Goal: Download file/media

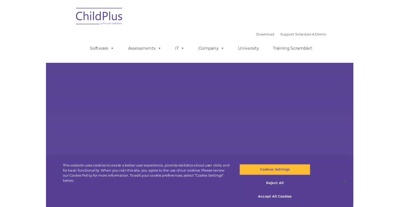
scroll to position [24, 0]
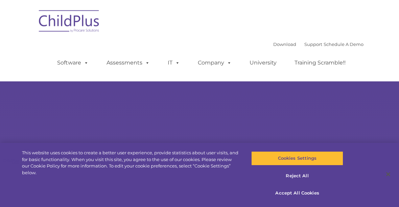
select select "MEDIUM"
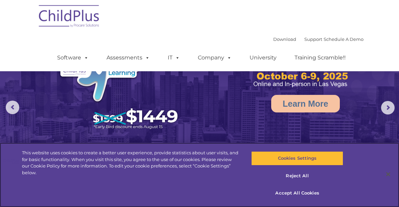
click at [58, 12] on img at bounding box center [70, 17] width 68 height 34
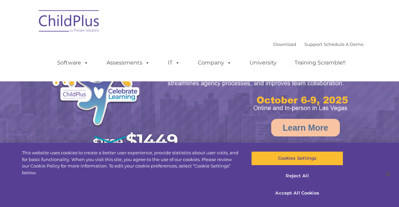
select select "MEDIUM"
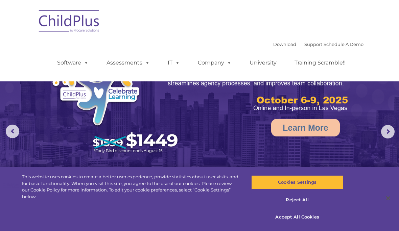
click at [57, 19] on img at bounding box center [70, 22] width 68 height 34
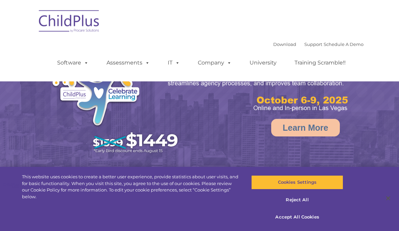
select select "MEDIUM"
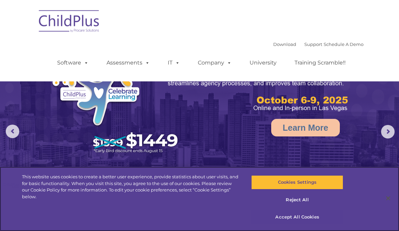
click at [312, 223] on button "Accept All Cookies" at bounding box center [297, 217] width 92 height 14
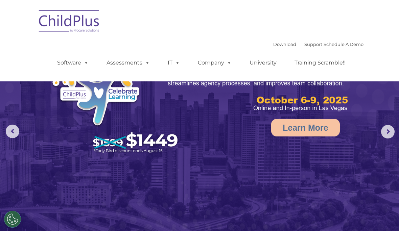
click at [59, 23] on img at bounding box center [70, 22] width 68 height 34
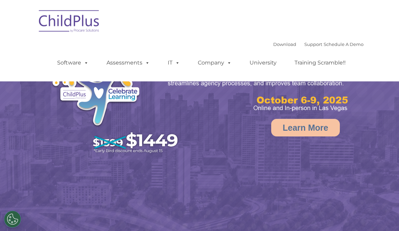
select select "MEDIUM"
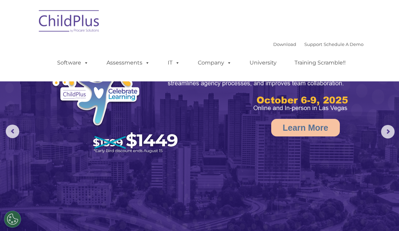
click at [61, 19] on img at bounding box center [70, 22] width 68 height 34
click at [62, 20] on img at bounding box center [70, 22] width 68 height 34
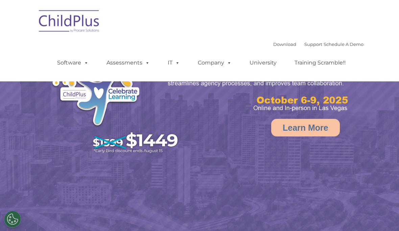
select select "MEDIUM"
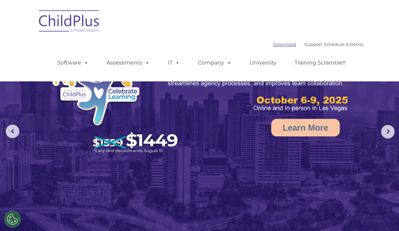
click at [273, 43] on link "Download" at bounding box center [284, 44] width 23 height 5
